Goal: Task Accomplishment & Management: Use online tool/utility

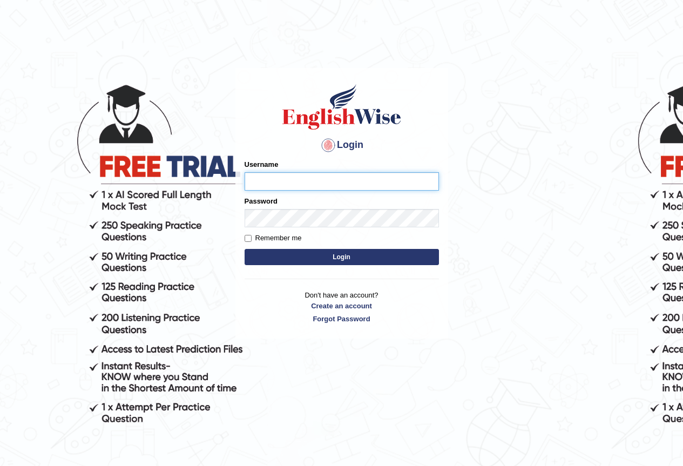
drag, startPoint x: 0, startPoint y: 0, endPoint x: 315, endPoint y: 181, distance: 363.5
click at [315, 181] on input "Username" at bounding box center [342, 181] width 194 height 18
type input "josemanesh_- parramatta"
click at [248, 239] on input "Remember me" at bounding box center [248, 238] width 7 height 7
checkbox input "true"
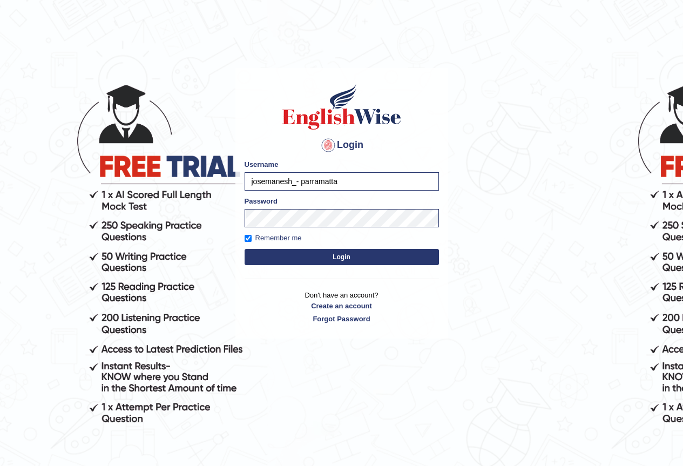
click at [271, 257] on button "Login" at bounding box center [342, 257] width 194 height 16
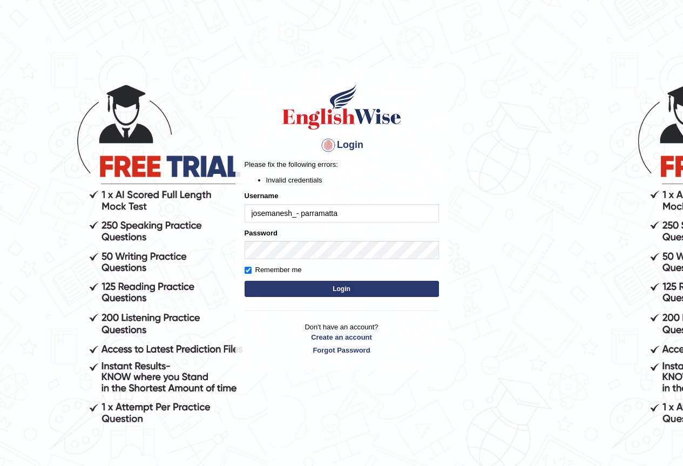
click at [298, 283] on button "Login" at bounding box center [342, 289] width 194 height 16
click at [301, 214] on input "josemanesh_- parrama" at bounding box center [342, 213] width 194 height 18
click at [328, 211] on input "josemanesh_parrama" at bounding box center [342, 213] width 194 height 18
type input "josemanesh_parramatta"
click at [336, 282] on button "Login" at bounding box center [342, 289] width 194 height 16
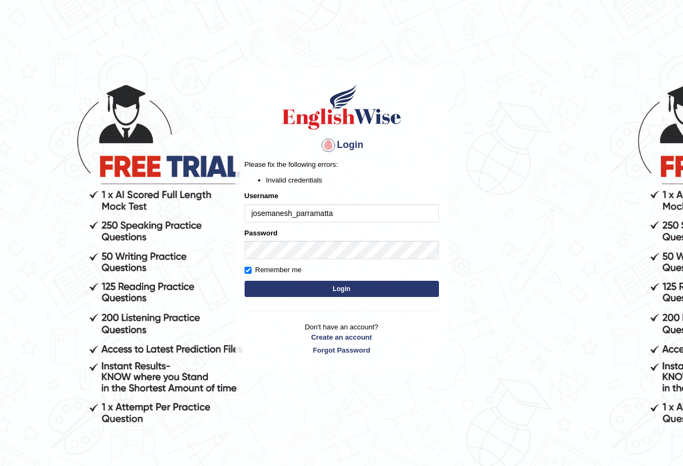
click at [351, 217] on input "josemanesh_parramatta" at bounding box center [342, 213] width 194 height 18
type input "josemanesh_parramatta"
click at [346, 286] on button "Login" at bounding box center [342, 289] width 194 height 16
click at [411, 327] on p "Don't have an account? Create an account Forgot Password" at bounding box center [342, 338] width 194 height 33
click at [320, 289] on button "Login" at bounding box center [342, 289] width 194 height 16
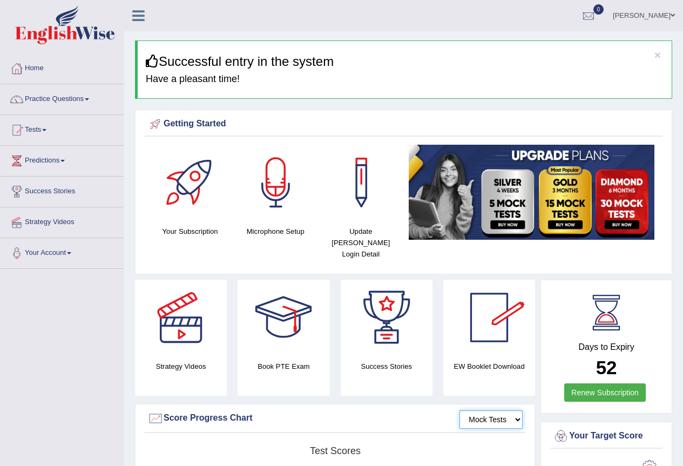
click at [487, 410] on select "Mock Tests" at bounding box center [490, 419] width 63 height 18
click at [459, 410] on select "Mock Tests" at bounding box center [490, 419] width 63 height 18
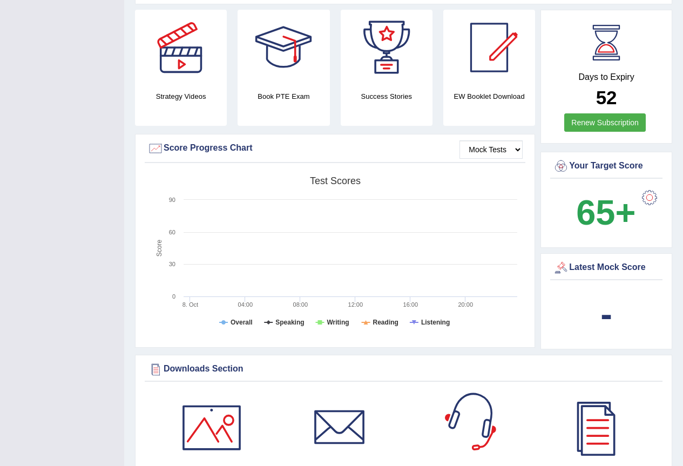
scroll to position [216, 0]
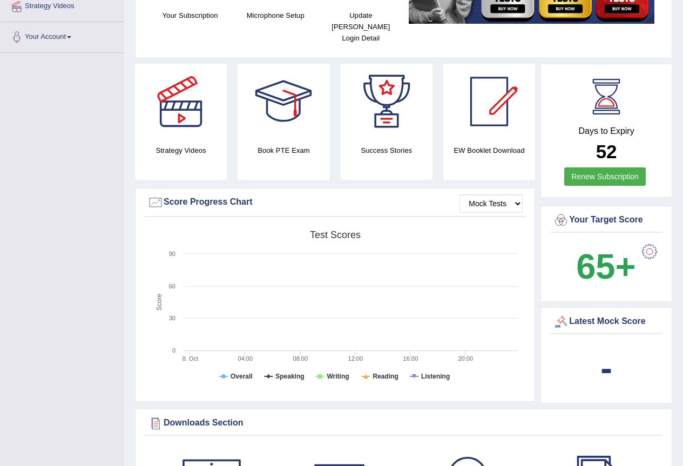
click at [598, 252] on b "65+" at bounding box center [605, 266] width 59 height 39
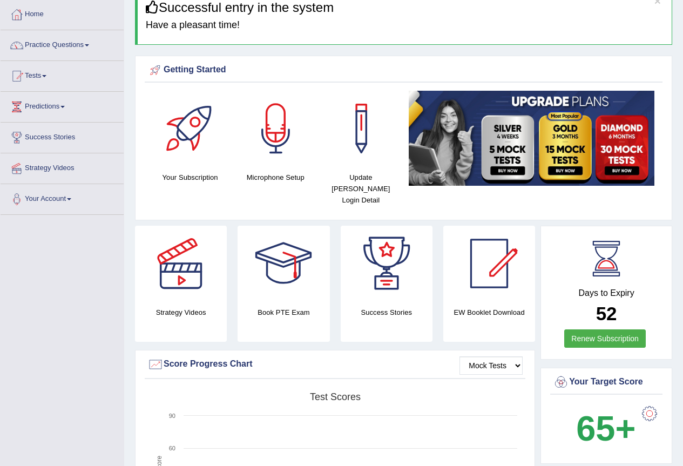
scroll to position [0, 0]
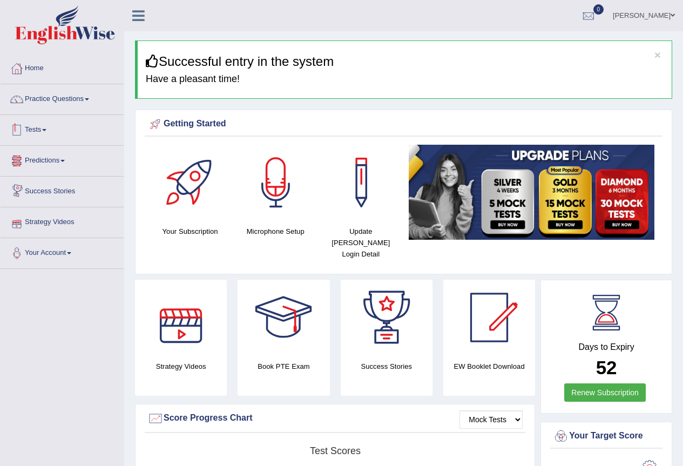
click at [42, 126] on link "Tests" at bounding box center [62, 128] width 123 height 27
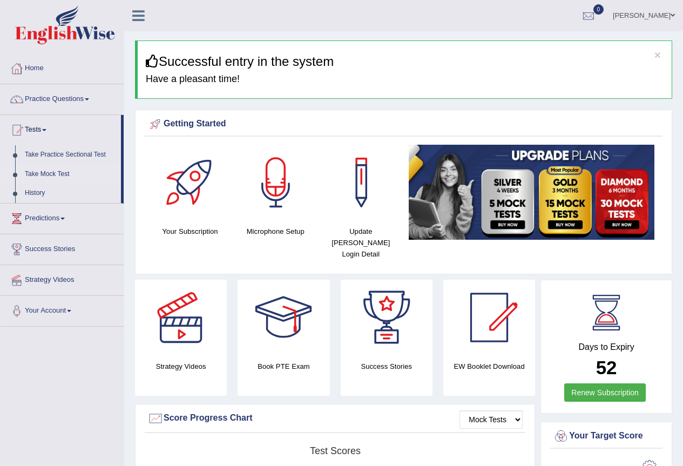
click at [59, 174] on link "Take Mock Test" at bounding box center [70, 174] width 101 height 19
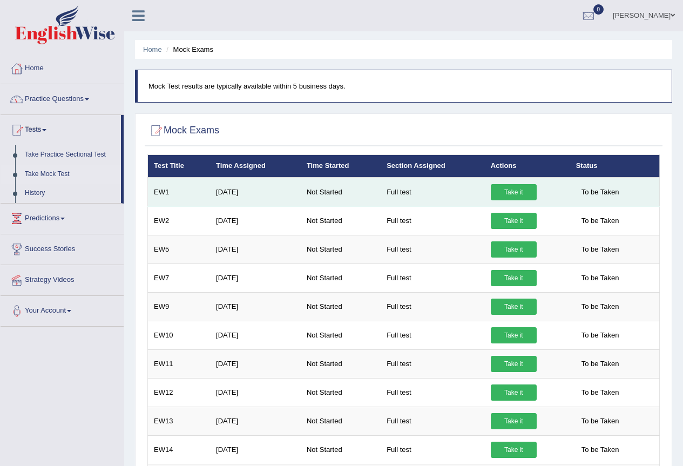
click at [525, 188] on link "Take it" at bounding box center [514, 192] width 46 height 16
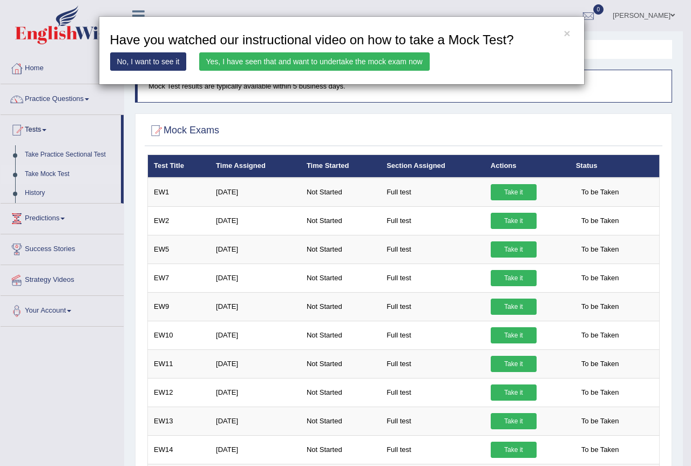
click at [613, 194] on div "× Have you watched our instructional video on how to take a Mock Test? No, I wa…" at bounding box center [345, 233] width 691 height 466
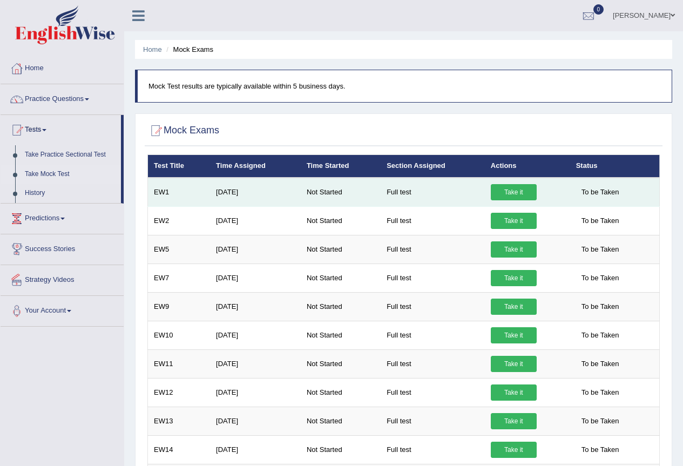
click at [519, 195] on link "Take it" at bounding box center [514, 192] width 46 height 16
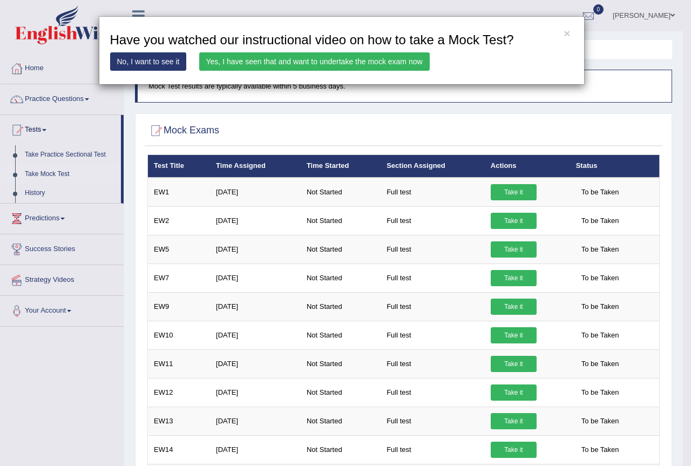
click at [409, 62] on link "Yes, I have seen that and want to undertake the mock exam now" at bounding box center [314, 61] width 231 height 18
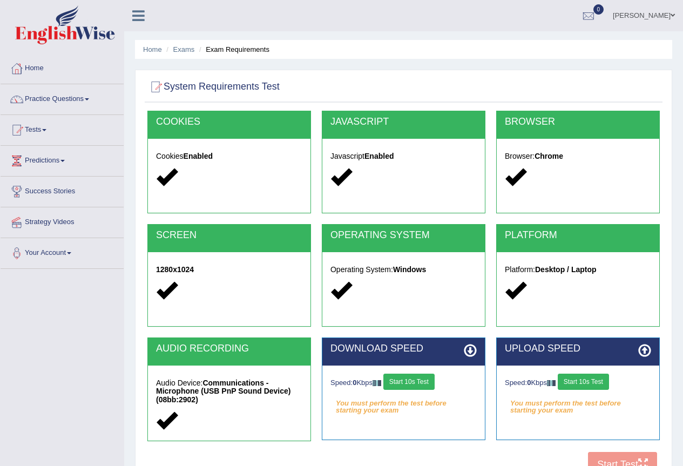
click at [419, 384] on button "Start 10s Test" at bounding box center [408, 382] width 51 height 16
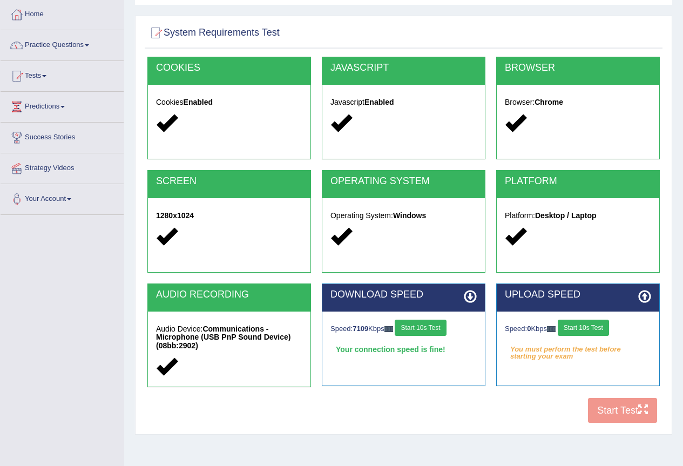
scroll to position [101, 0]
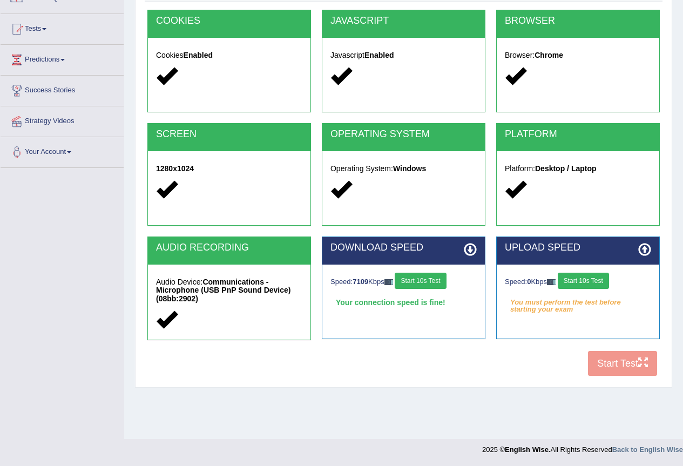
click at [604, 361] on div "COOKIES Cookies Enabled JAVASCRIPT Javascript Enabled BROWSER Browser: Chrome S…" at bounding box center [404, 196] width 518 height 372
click at [603, 360] on div "COOKIES Cookies Enabled JAVASCRIPT Javascript Enabled BROWSER Browser: Chrome S…" at bounding box center [404, 196] width 518 height 372
click at [472, 247] on icon at bounding box center [470, 249] width 13 height 13
click at [615, 368] on div "COOKIES Cookies Enabled JAVASCRIPT Javascript Enabled BROWSER Browser: Chrome S…" at bounding box center [404, 196] width 518 height 372
click at [592, 281] on button "Start 10s Test" at bounding box center [583, 281] width 51 height 16
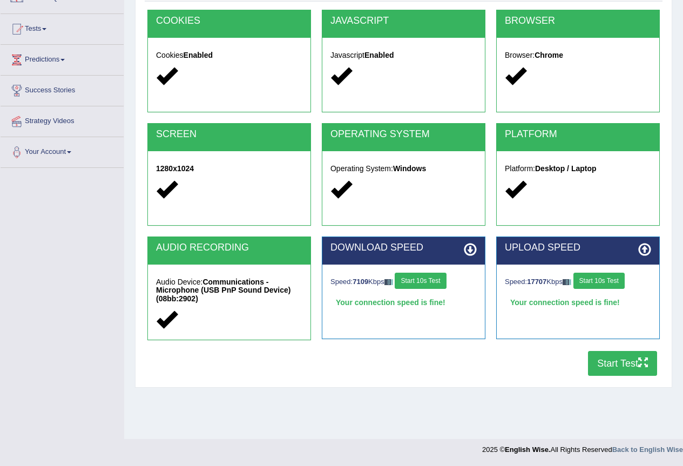
click at [613, 361] on button "Start Test" at bounding box center [622, 363] width 69 height 25
